Goal: Task Accomplishment & Management: Use online tool/utility

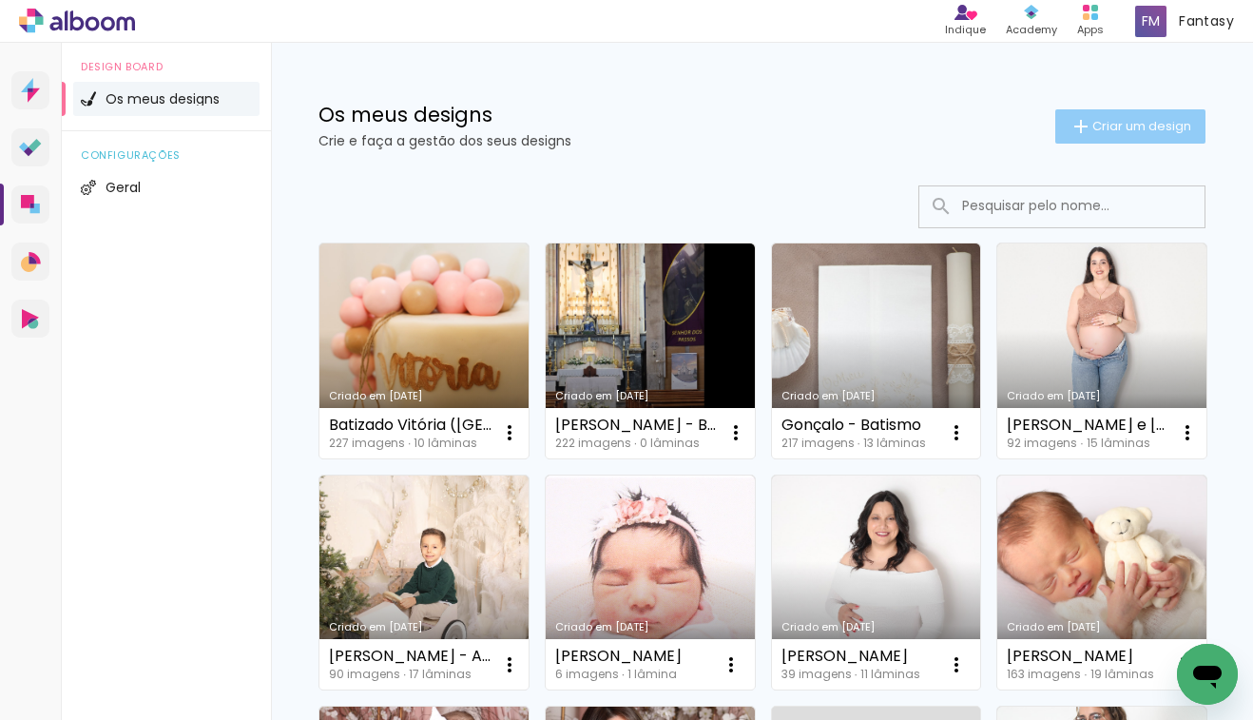
click at [1133, 110] on paper-button "Criar um design" at bounding box center [1130, 126] width 150 height 34
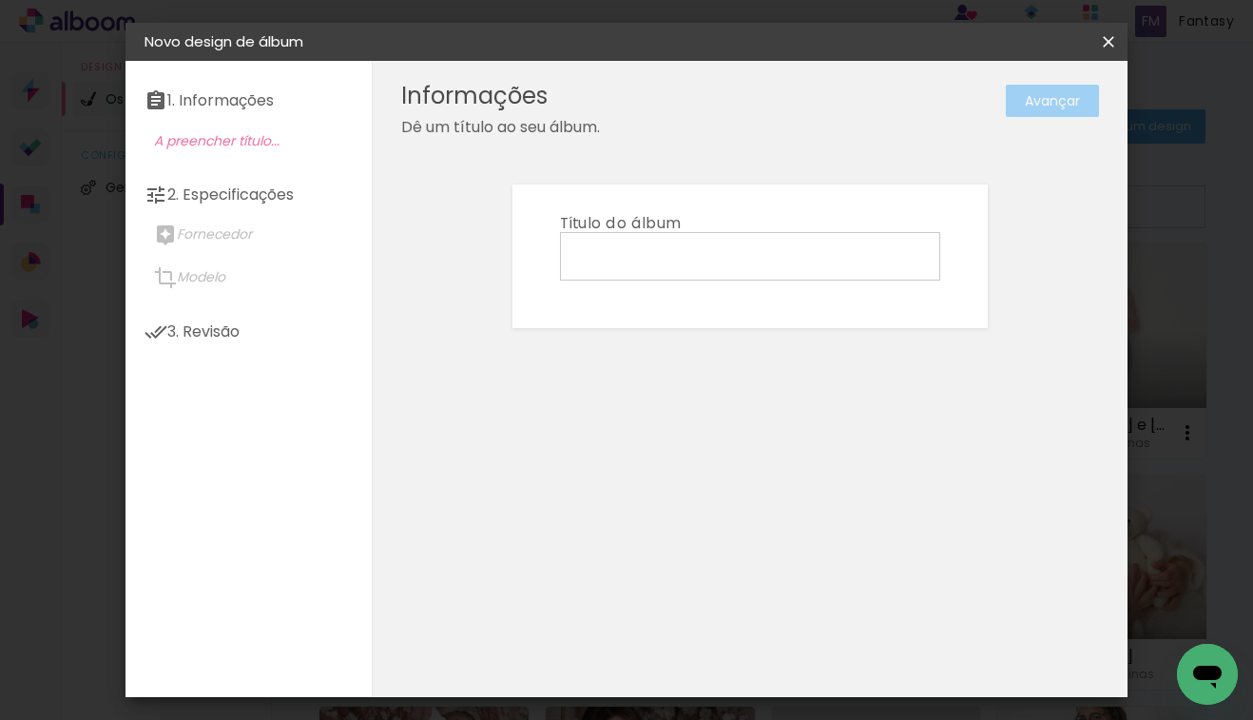
click at [790, 241] on input at bounding box center [750, 255] width 367 height 29
type input "[PERSON_NAME]"
click at [0, 0] on slot "Avançar" at bounding box center [0, 0] width 0 height 0
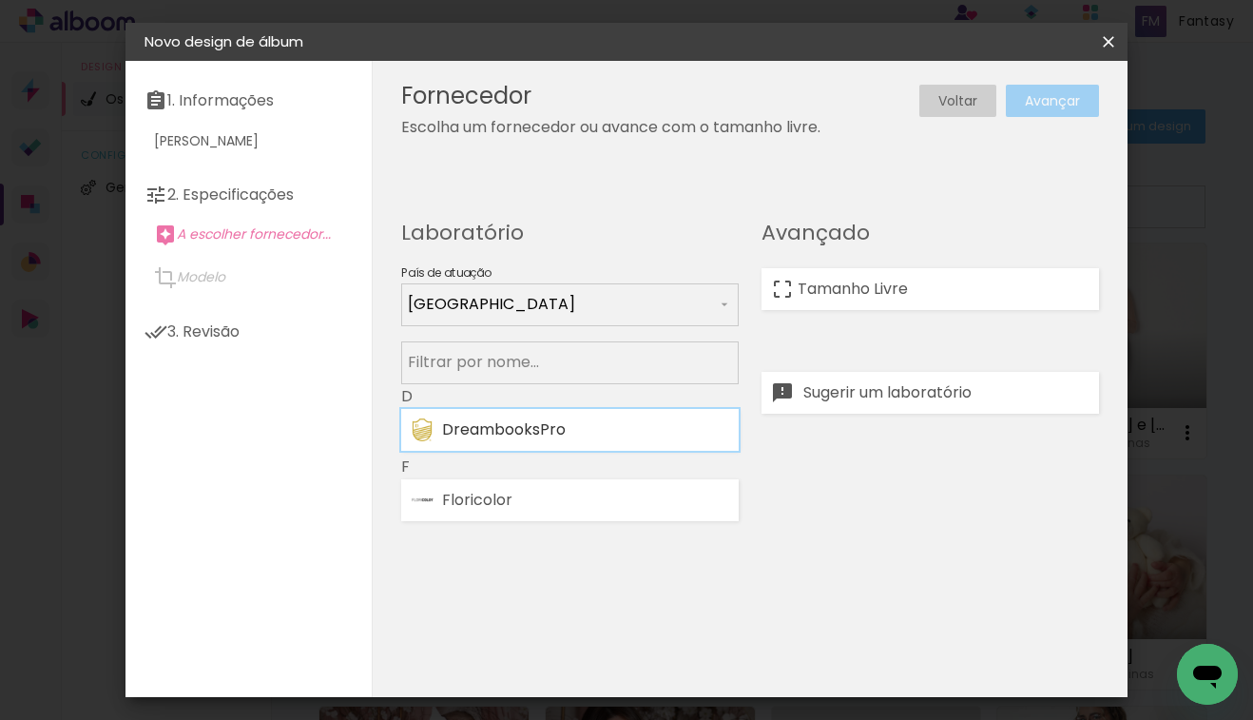
click at [565, 439] on paper-item "DreambooksPro" at bounding box center [570, 430] width 338 height 42
click at [0, 0] on slot "Avançar" at bounding box center [0, 0] width 0 height 0
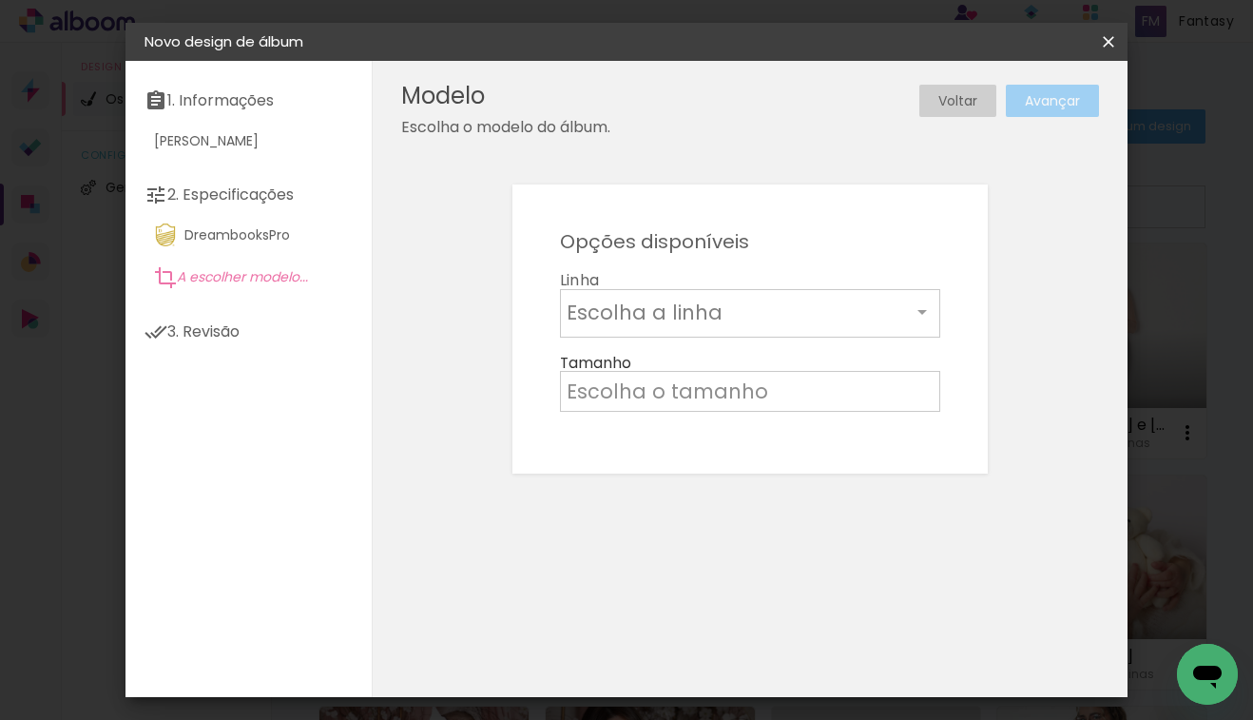
click at [726, 310] on input "text" at bounding box center [739, 312] width 344 height 29
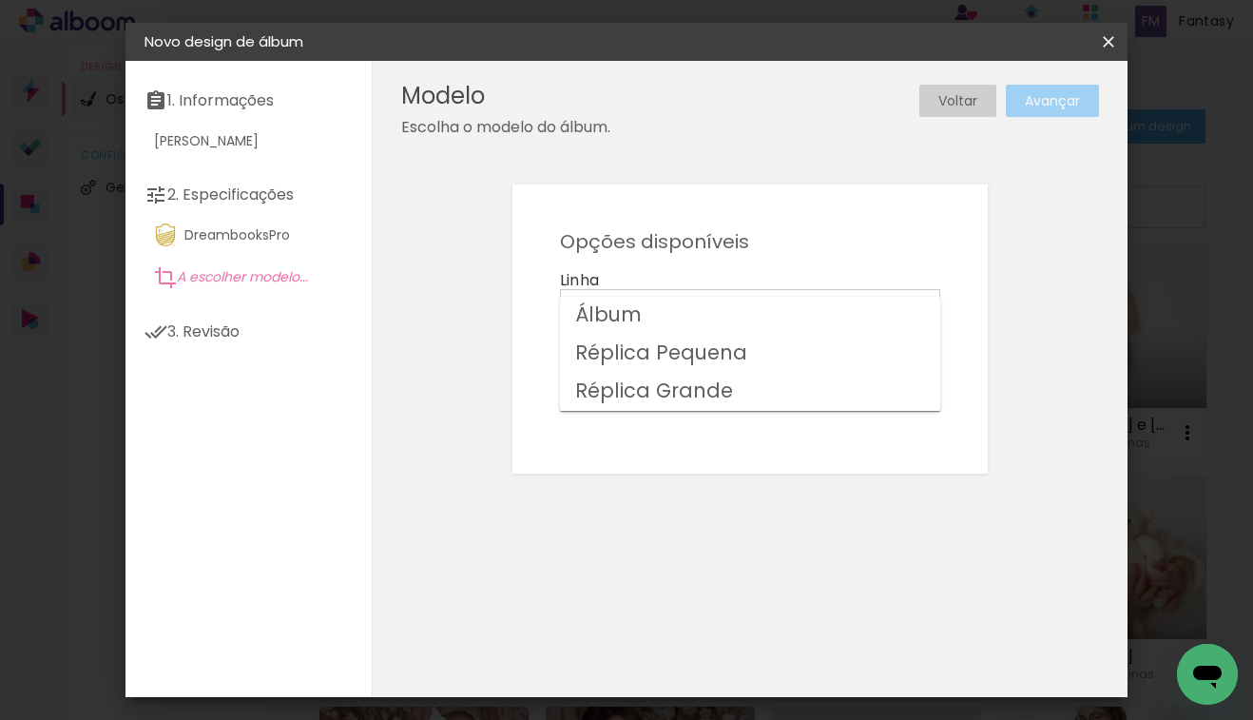
click at [727, 308] on paper-item "Álbum" at bounding box center [750, 316] width 380 height 38
type input "Álbum"
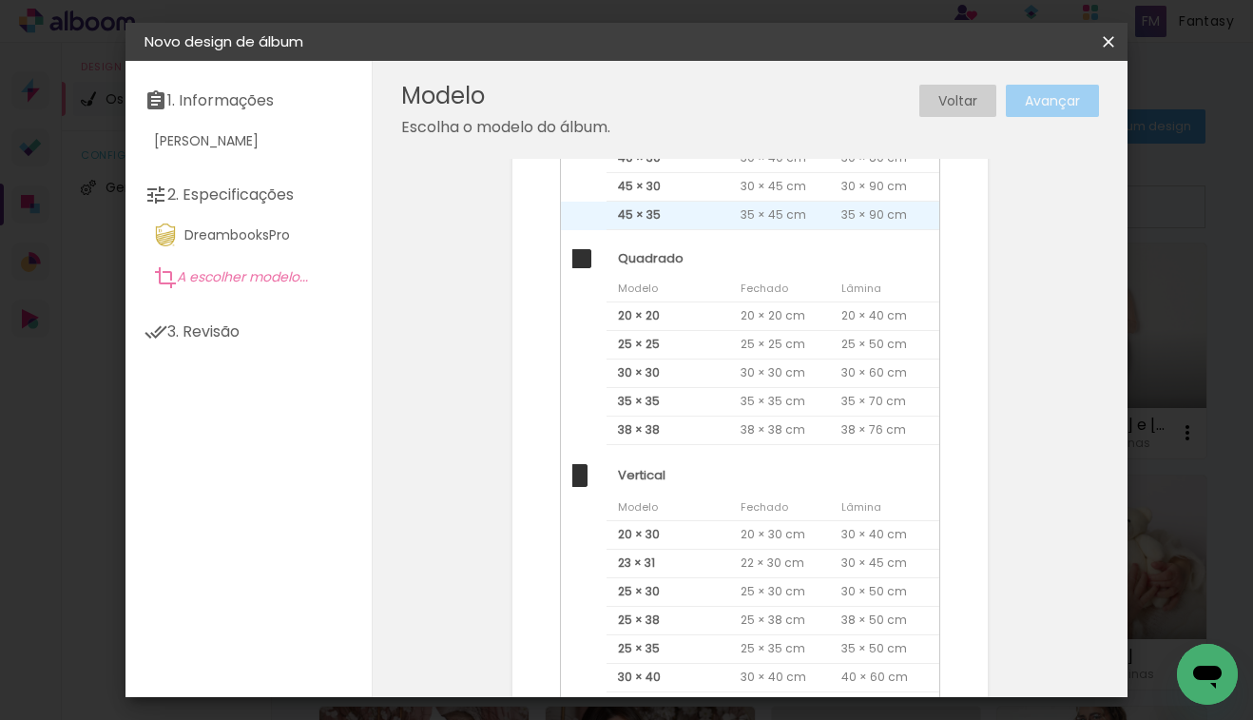
scroll to position [510, 0]
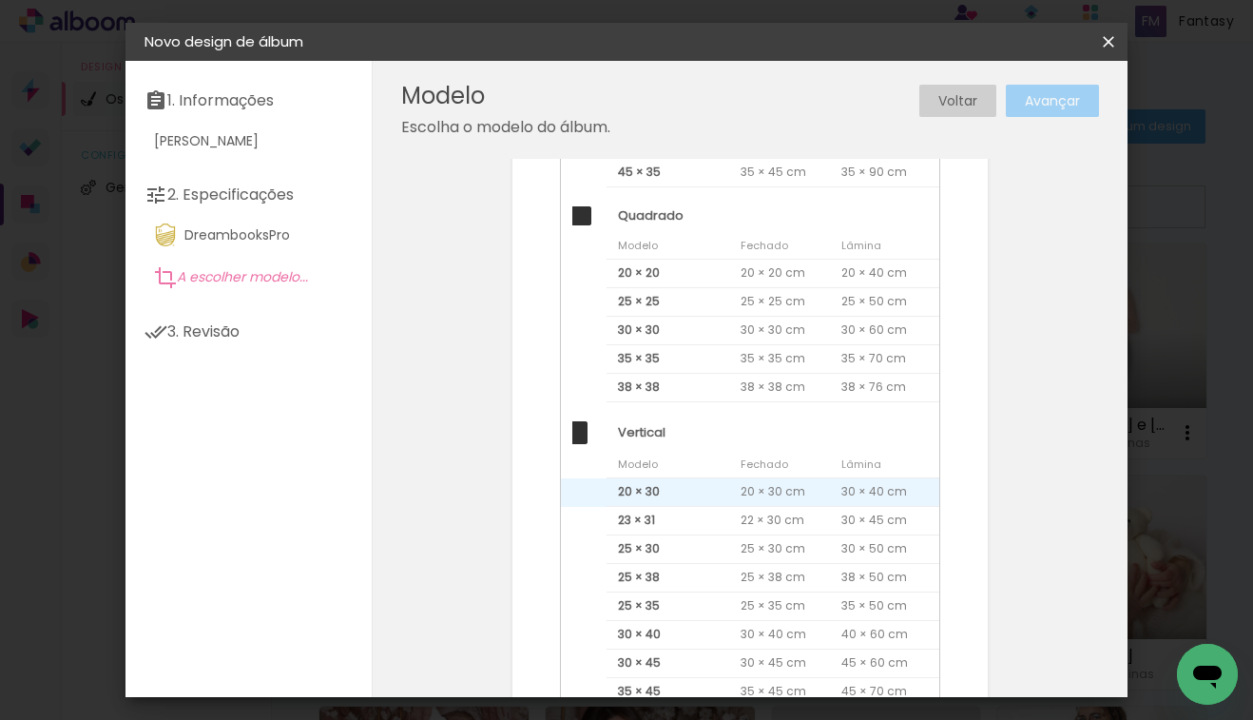
click at [682, 483] on span "20 × 30" at bounding box center [668, 492] width 123 height 29
click at [1074, 87] on paper-button "Avançar" at bounding box center [1052, 101] width 93 height 32
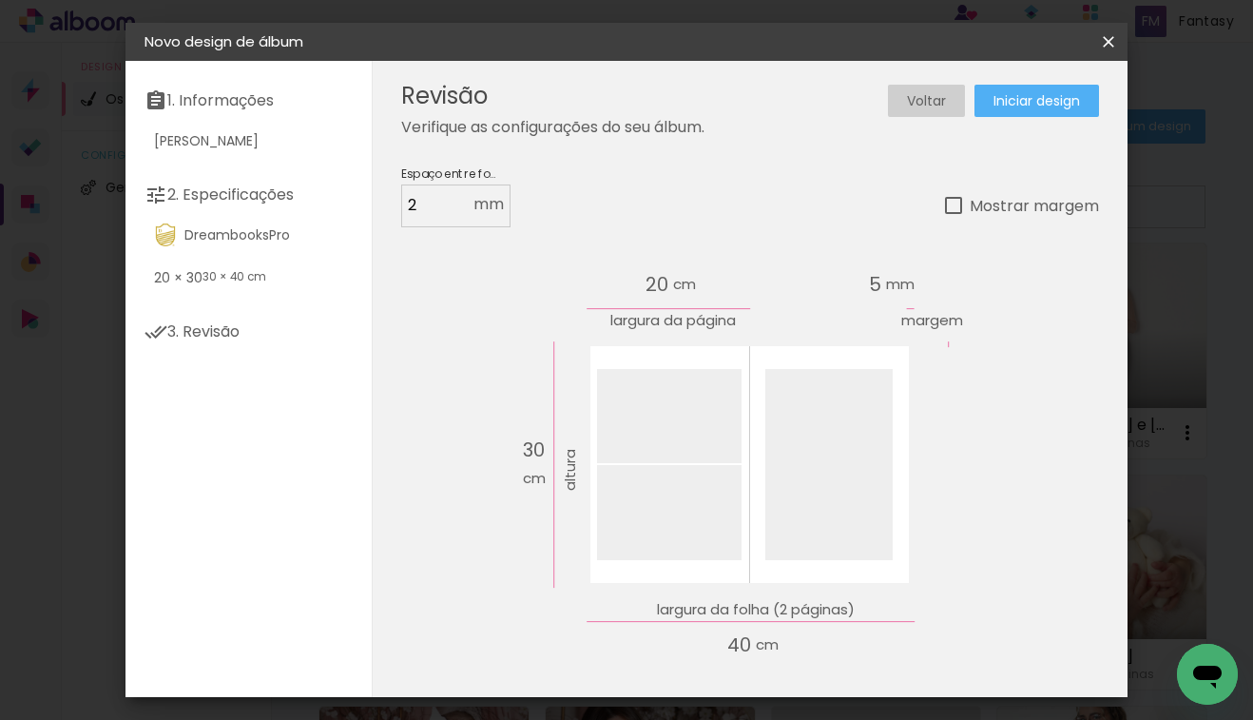
click at [1071, 105] on span "Iniciar design" at bounding box center [1037, 100] width 87 height 13
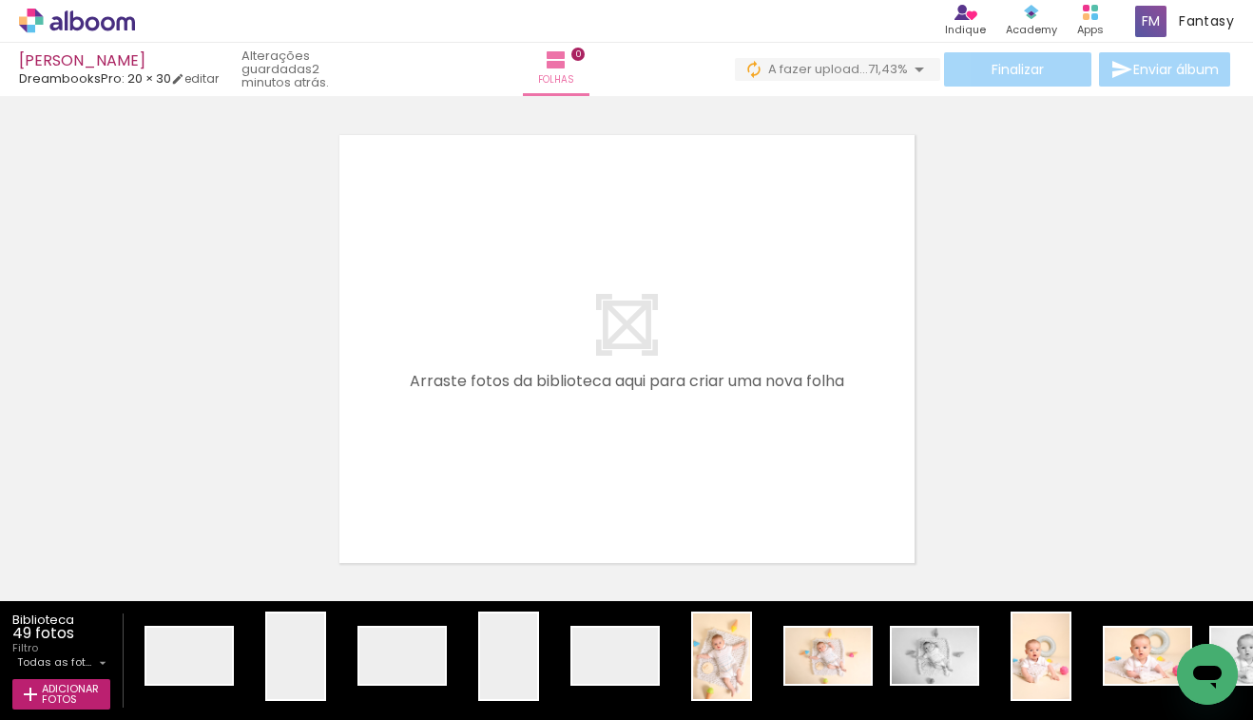
scroll to position [0, 1504]
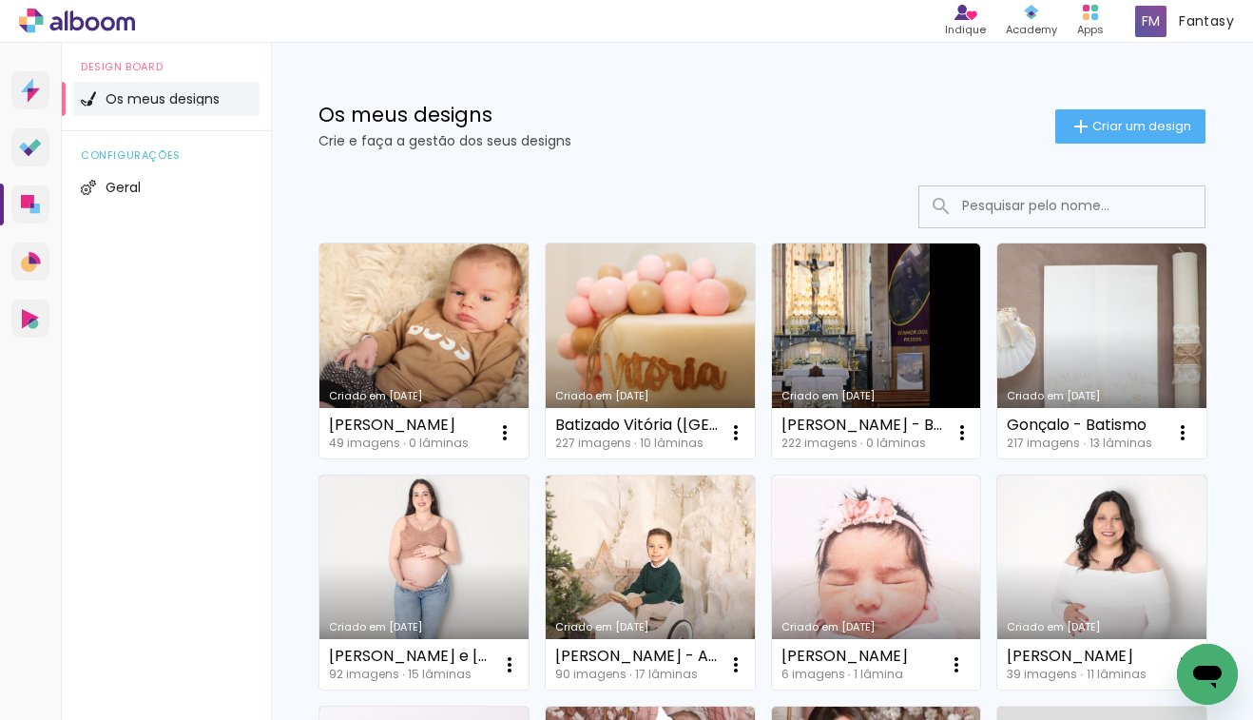
click at [426, 244] on link "Criado em [DATE]" at bounding box center [423, 350] width 209 height 215
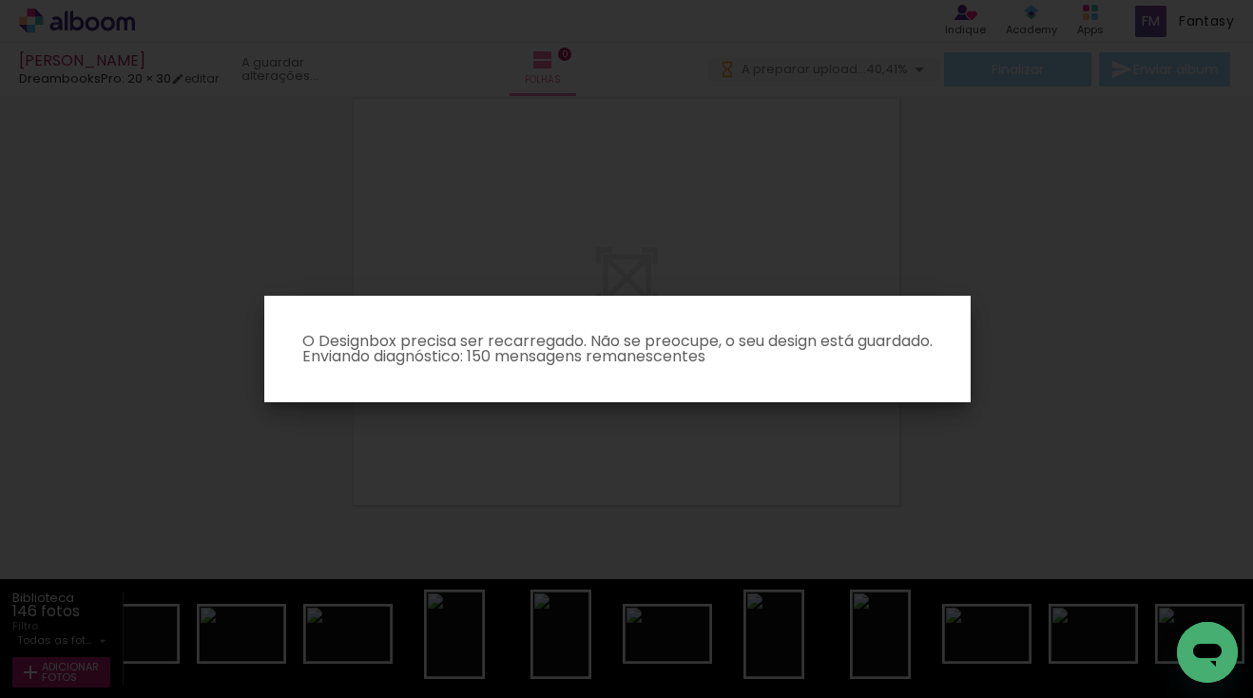
click at [468, 244] on iron-overlay-backdrop at bounding box center [626, 349] width 1253 height 698
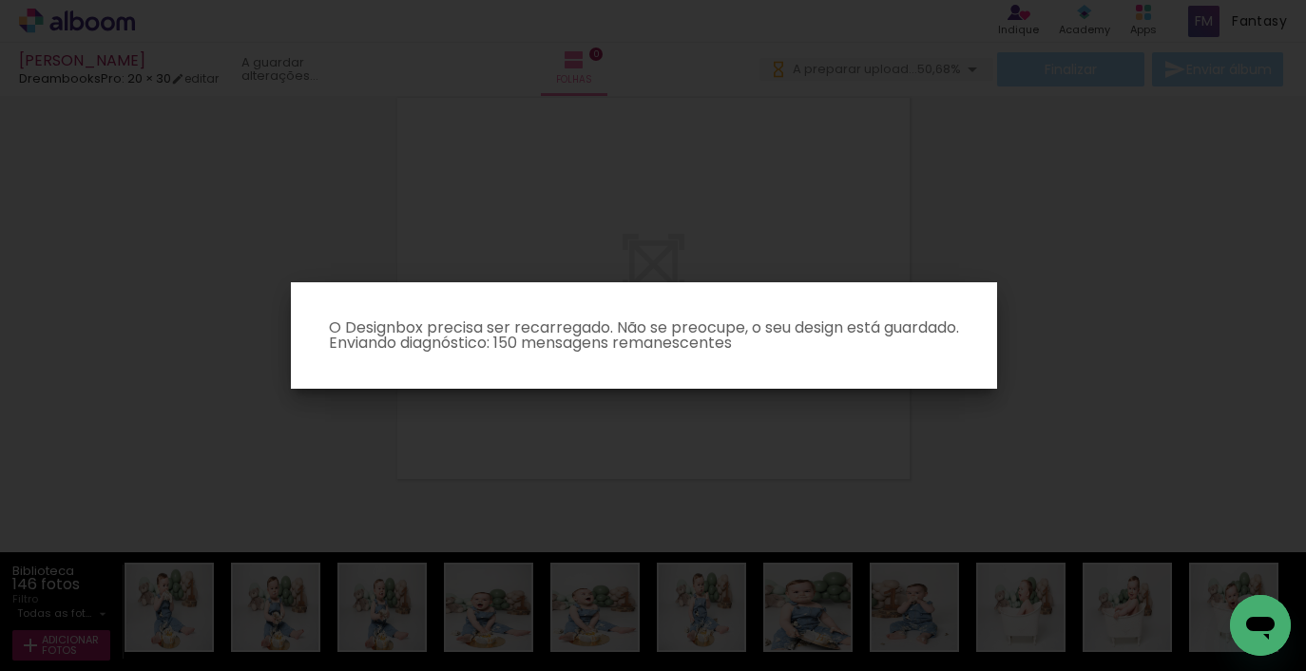
scroll to position [0, 9911]
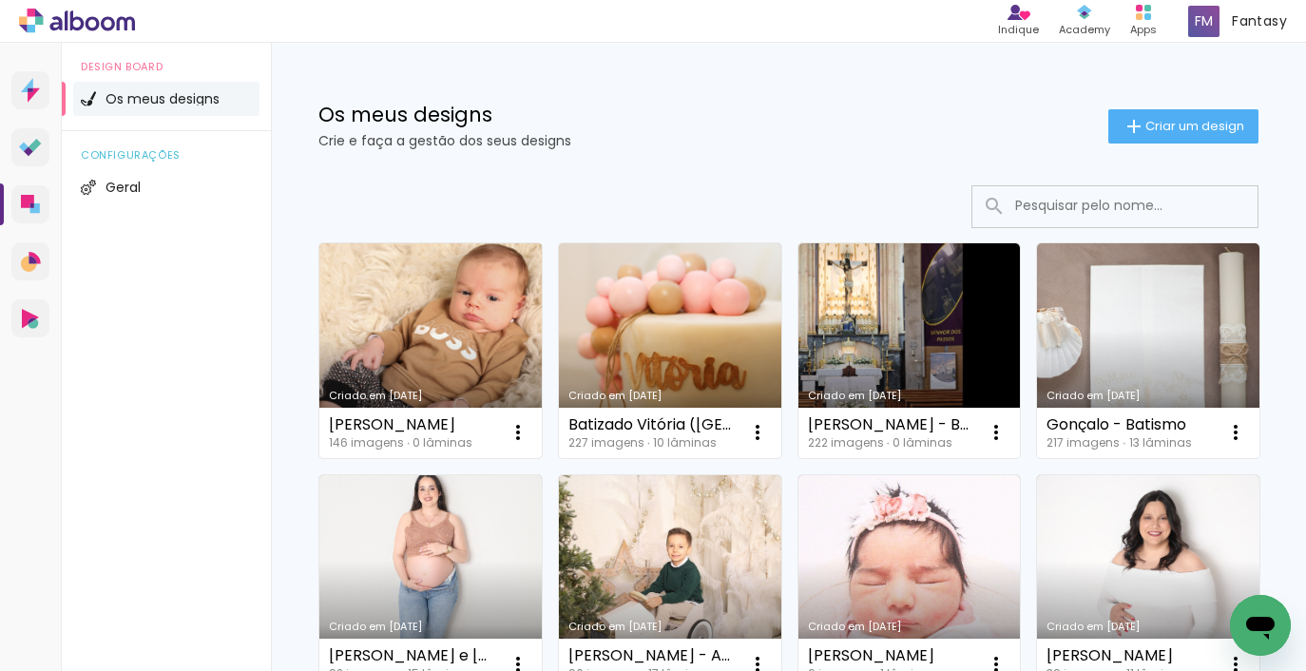
click at [518, 348] on link "Criado em [DATE]" at bounding box center [430, 350] width 222 height 215
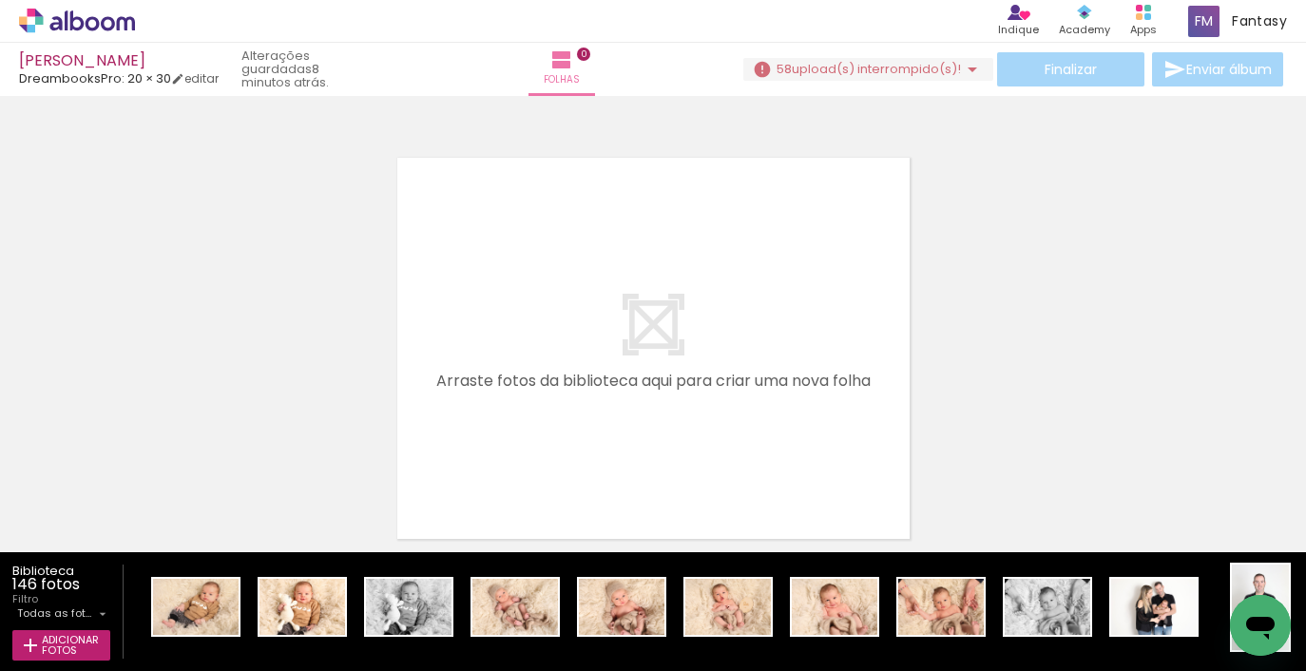
click at [967, 78] on iron-icon at bounding box center [972, 69] width 23 height 23
